Goal: Task Accomplishment & Management: Use online tool/utility

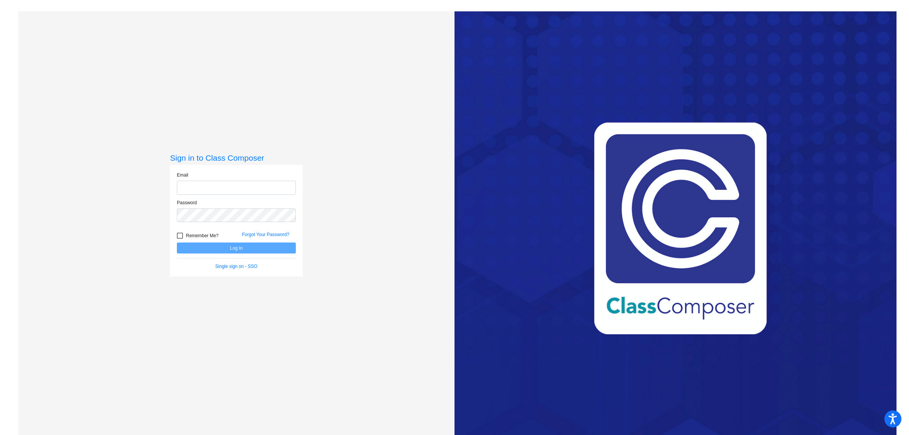
type input "[EMAIL_ADDRESS][DOMAIN_NAME]"
click at [225, 247] on button "Log In" at bounding box center [236, 247] width 119 height 11
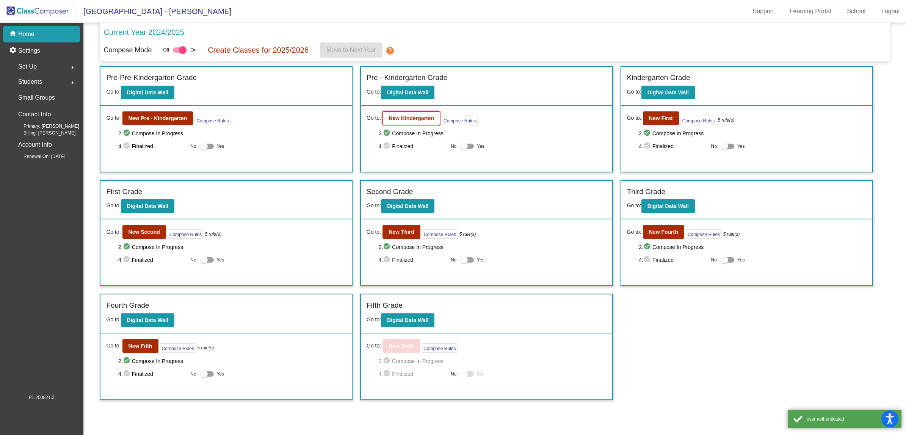
click at [404, 116] on b "New Kindergarten" at bounding box center [410, 118] width 45 height 6
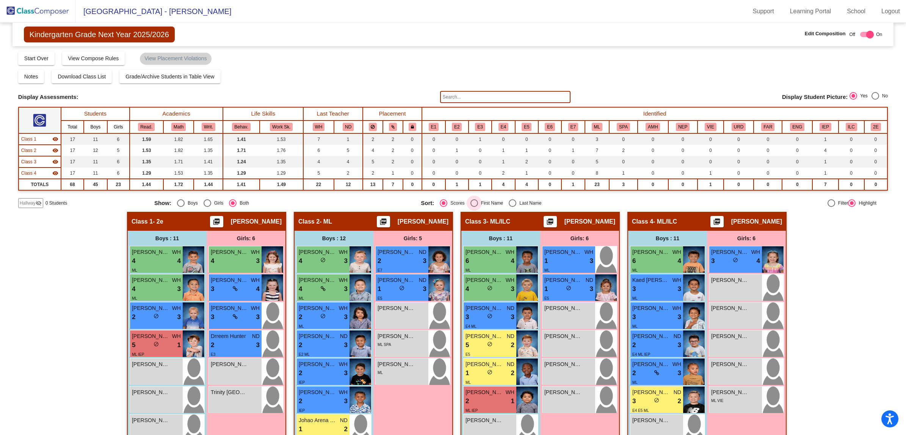
click at [470, 201] on div "Select an option" at bounding box center [474, 203] width 8 height 8
click at [474, 207] on input "First Name" at bounding box center [474, 207] width 0 height 0
radio input "true"
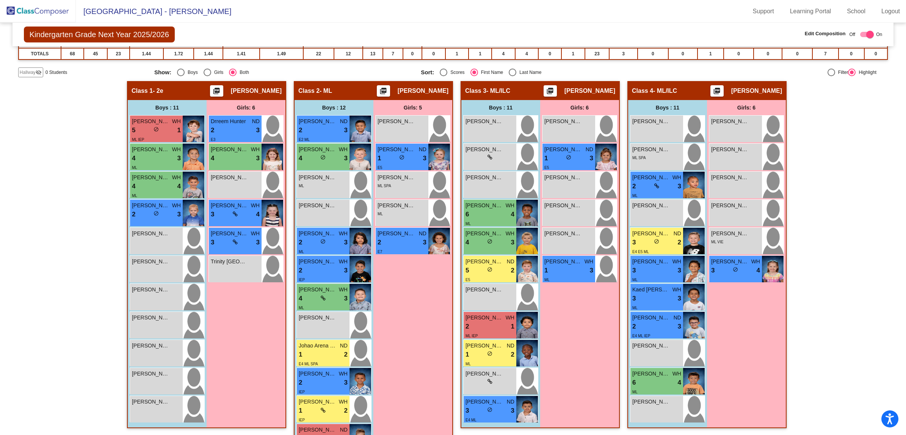
scroll to position [142, 0]
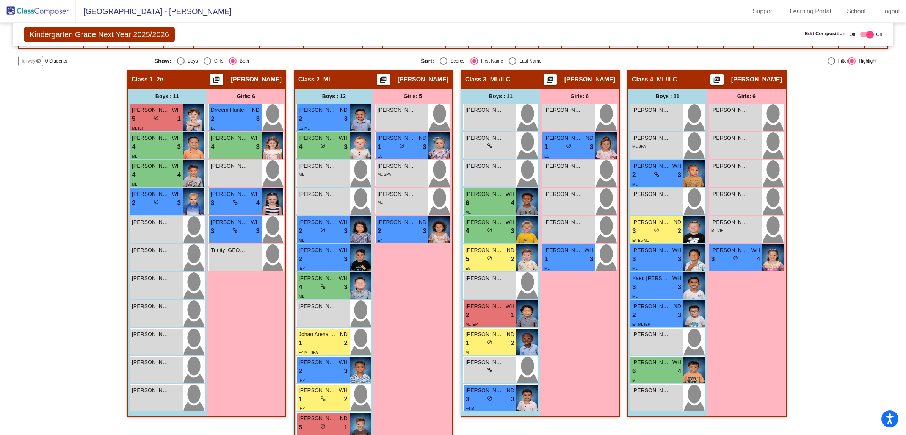
click at [60, 213] on div "Hallway - Hallway Class picture_as_pdf Add Student First Name Last Name Student…" at bounding box center [452, 261] width 869 height 383
click at [845, 120] on div "Hallway - Hallway Class picture_as_pdf Add Student First Name Last Name Student…" at bounding box center [452, 261] width 869 height 383
click at [67, 100] on div "Hallway - Hallway Class picture_as_pdf Add Student First Name Last Name Student…" at bounding box center [452, 261] width 869 height 383
click at [845, 129] on div "Hallway - Hallway Class picture_as_pdf Add Student First Name Last Name Student…" at bounding box center [452, 261] width 869 height 383
